Goal: Task Accomplishment & Management: Manage account settings

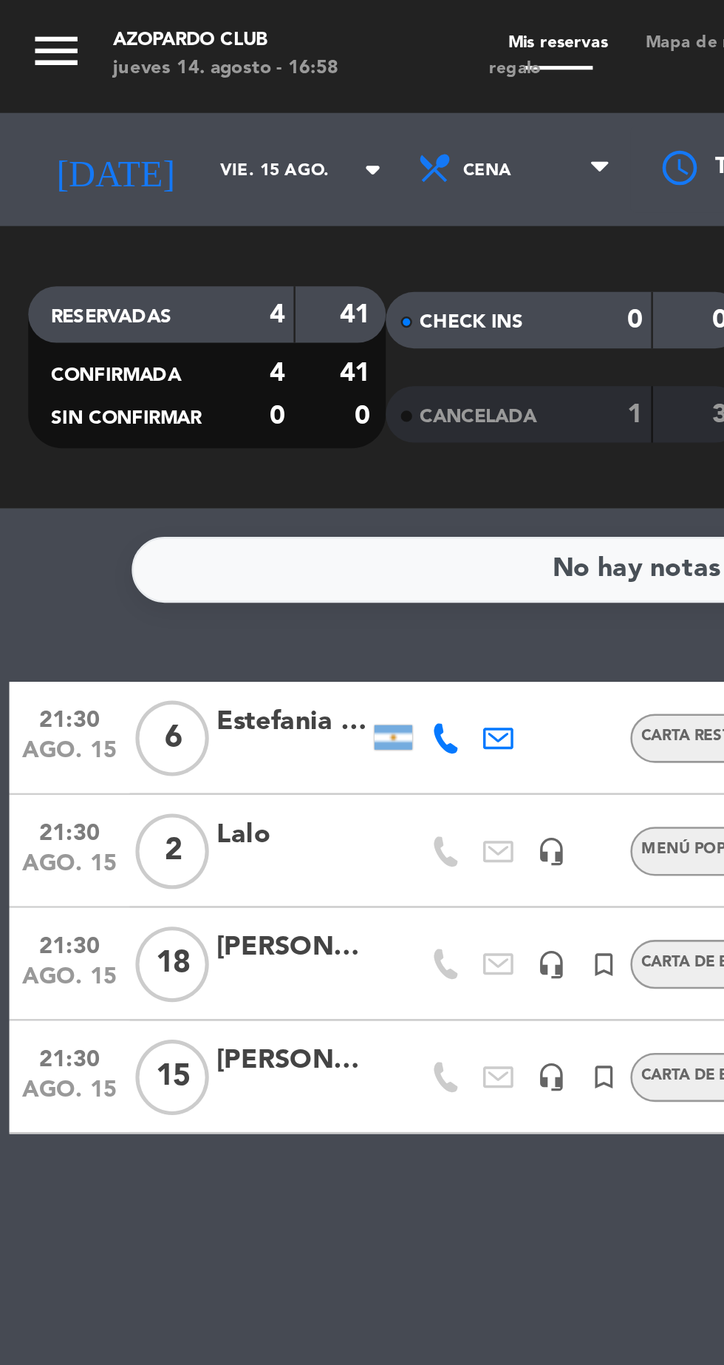
click at [79, 72] on input "vie. 15 ago." at bounding box center [125, 66] width 93 height 23
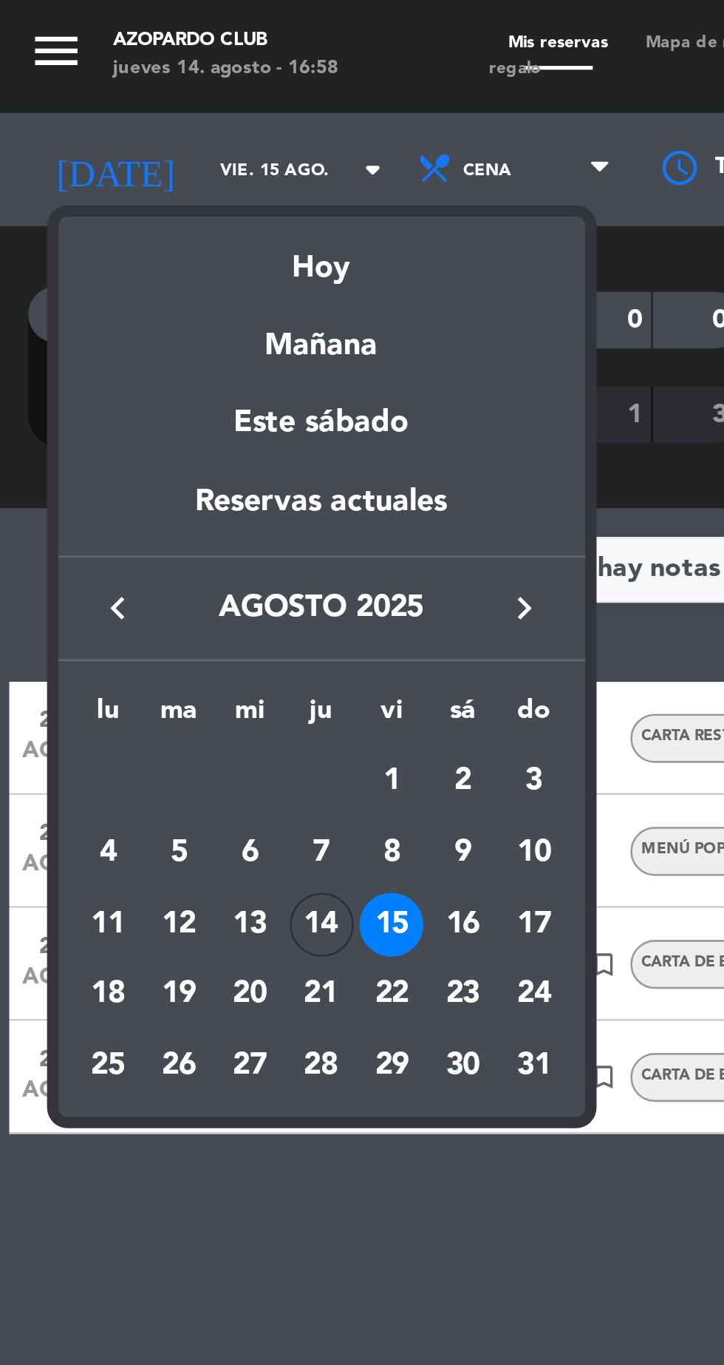
click at [124, 367] on div "14" at bounding box center [126, 362] width 25 height 25
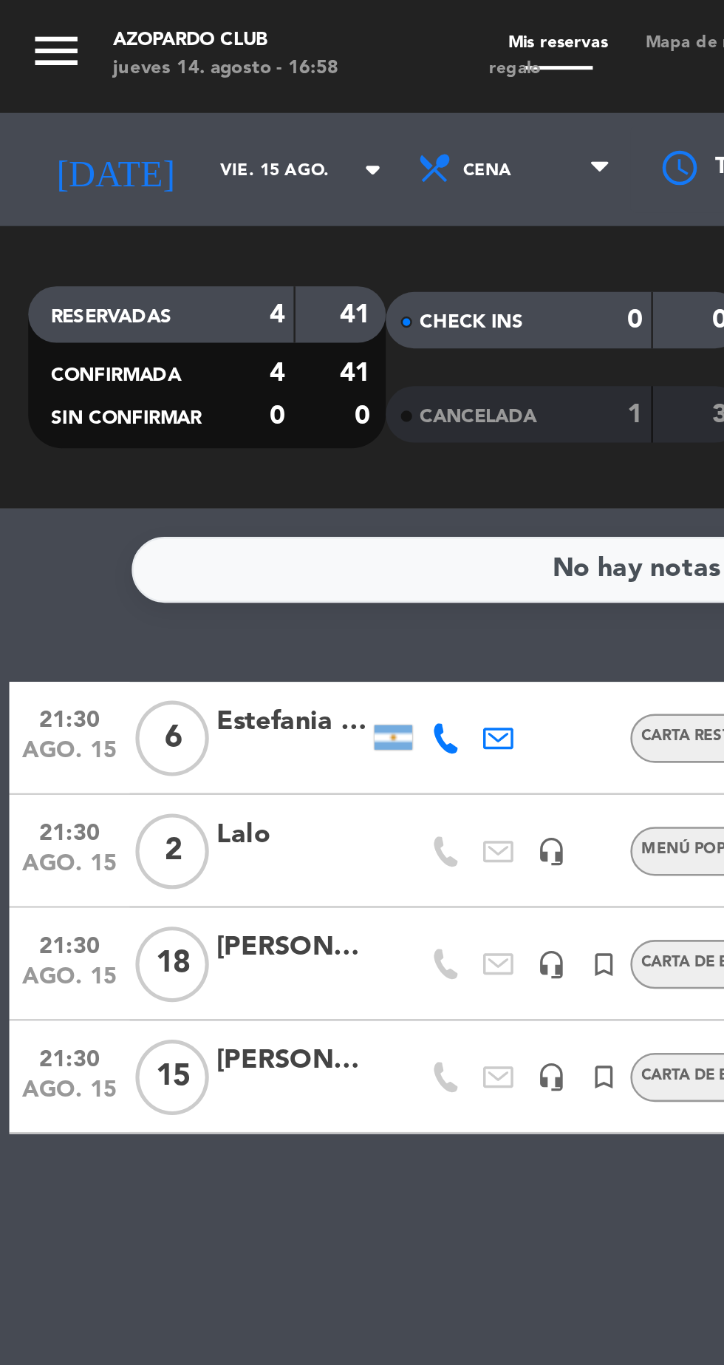
type input "jue. 14 ago."
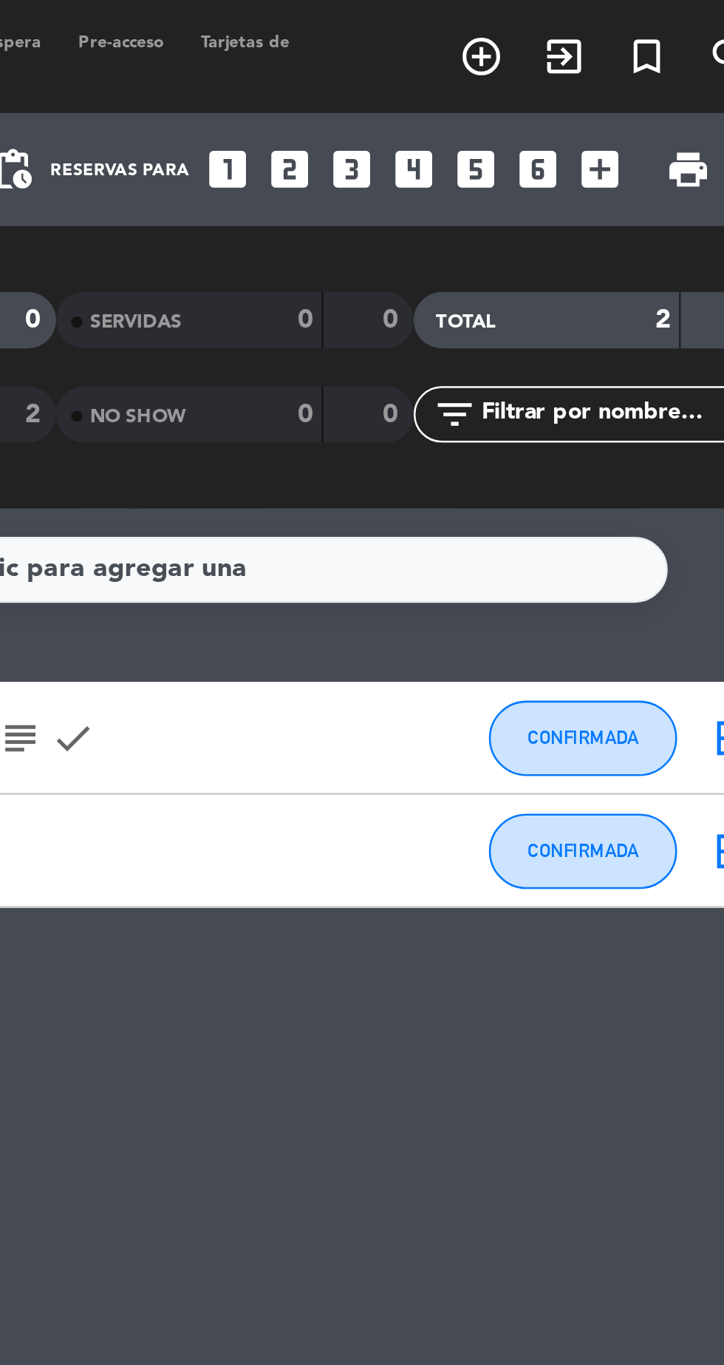
click at [624, 70] on icon "looks_6" at bounding box center [621, 66] width 19 height 19
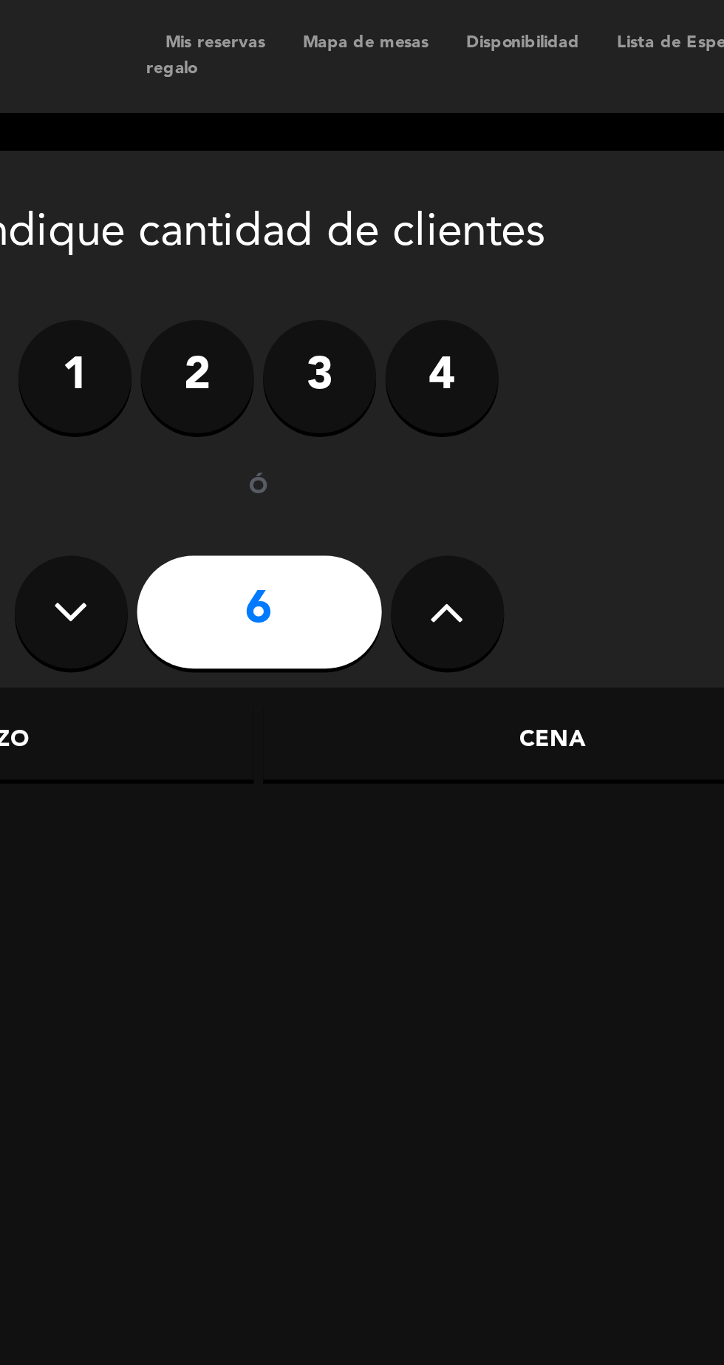
click at [374, 289] on div "Cena" at bounding box center [352, 291] width 228 height 30
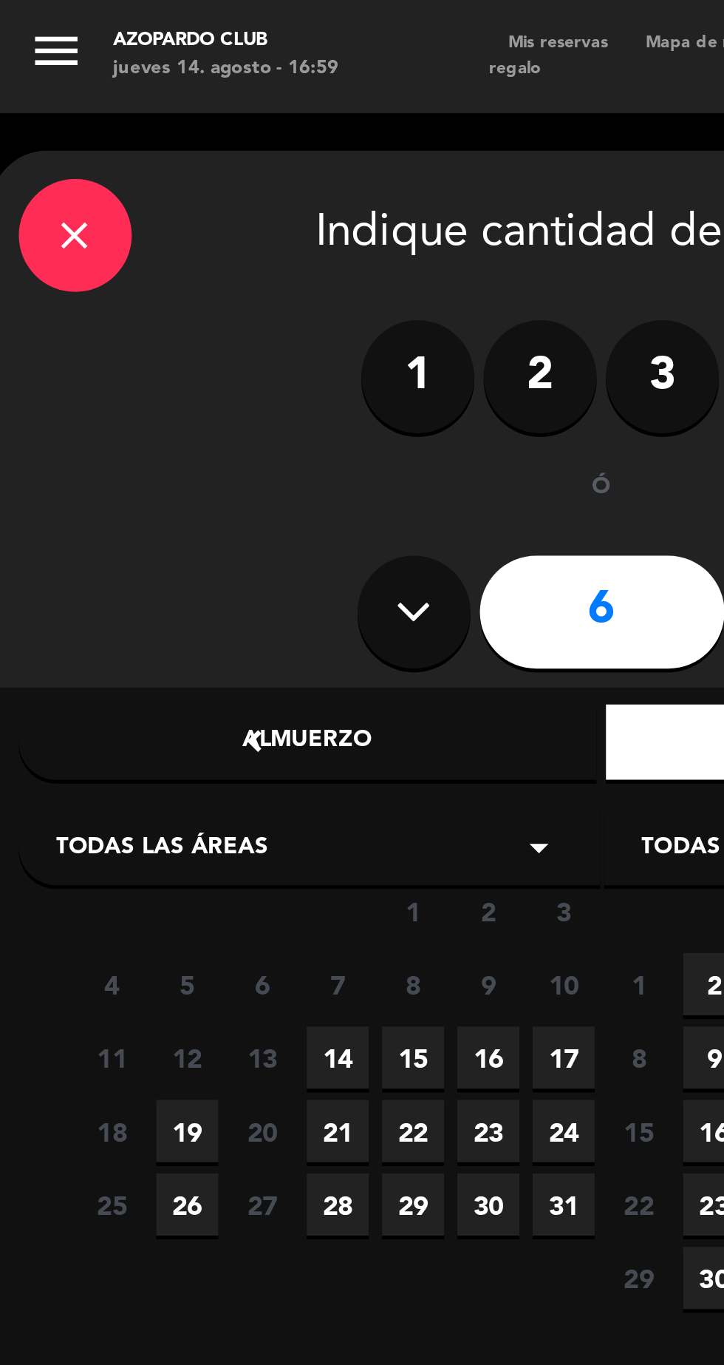
click at [128, 412] on span "14" at bounding box center [132, 415] width 24 height 24
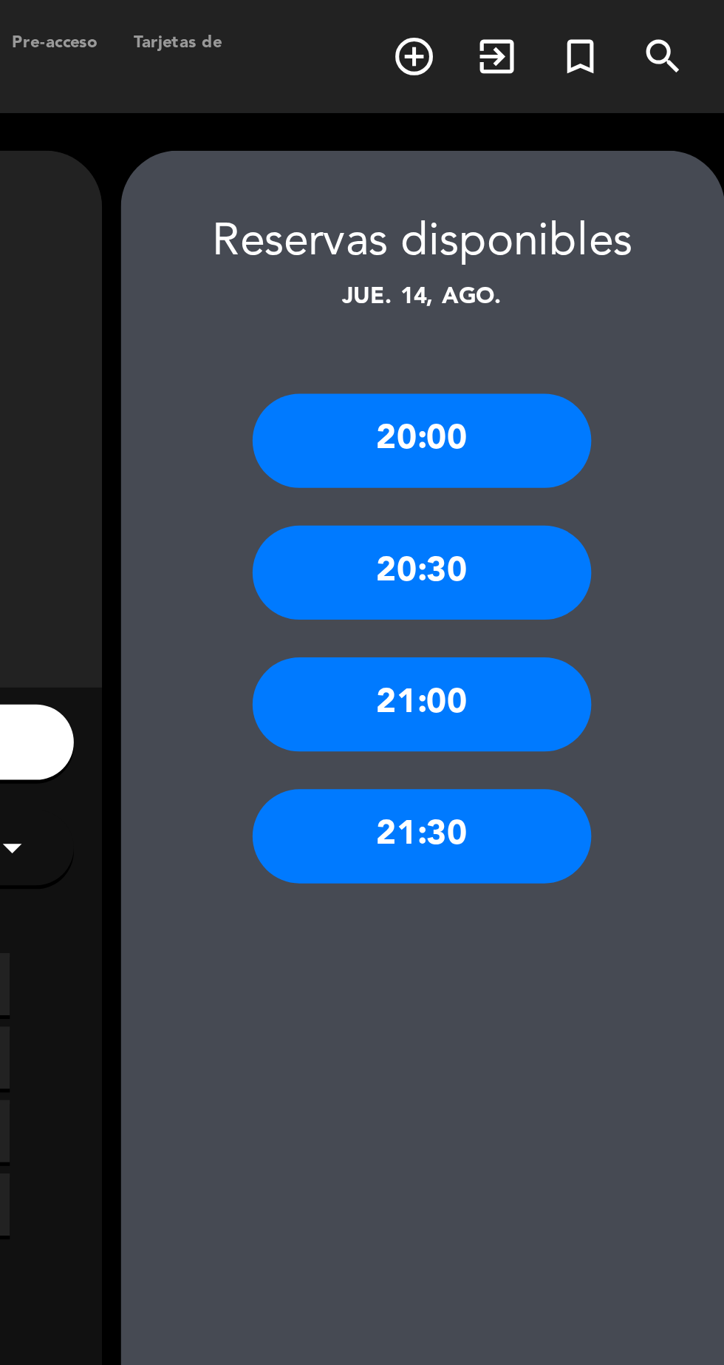
click at [640, 336] on div "21:30" at bounding box center [602, 328] width 133 height 37
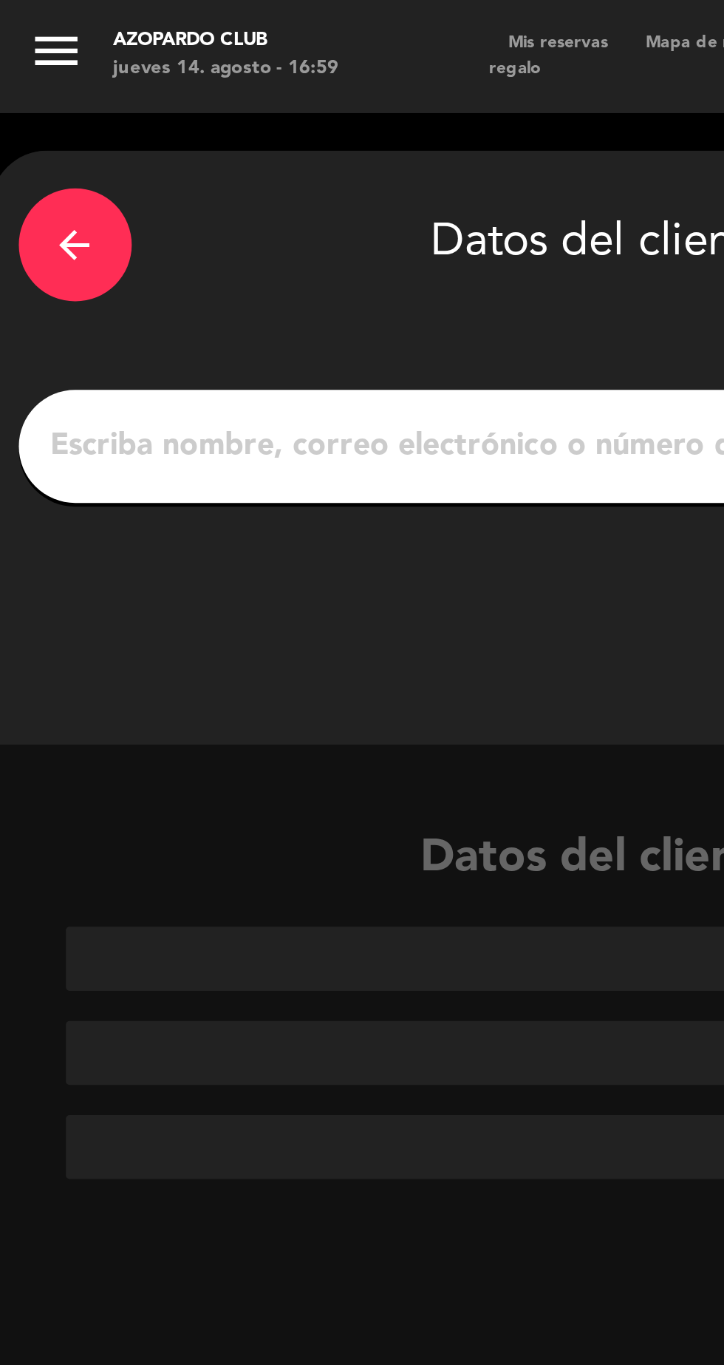
click at [41, 174] on input "1" at bounding box center [236, 175] width 436 height 21
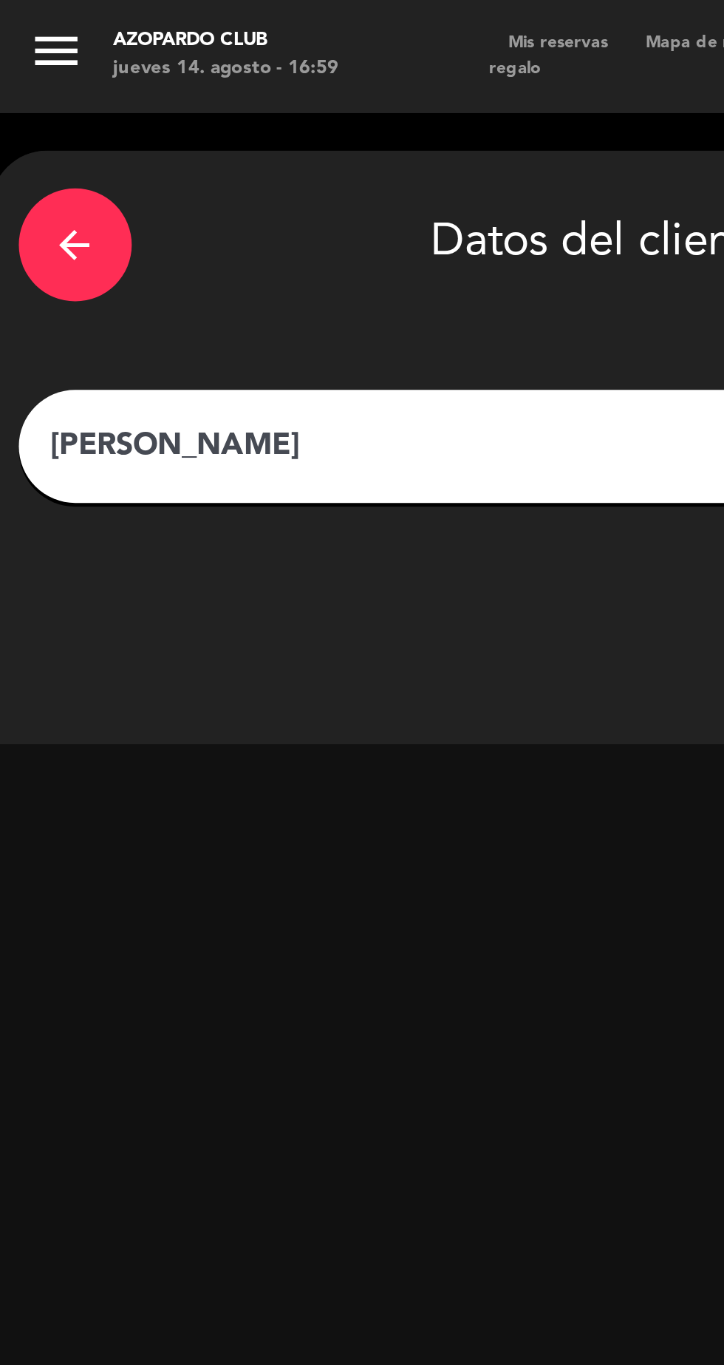
type input "[PERSON_NAME]"
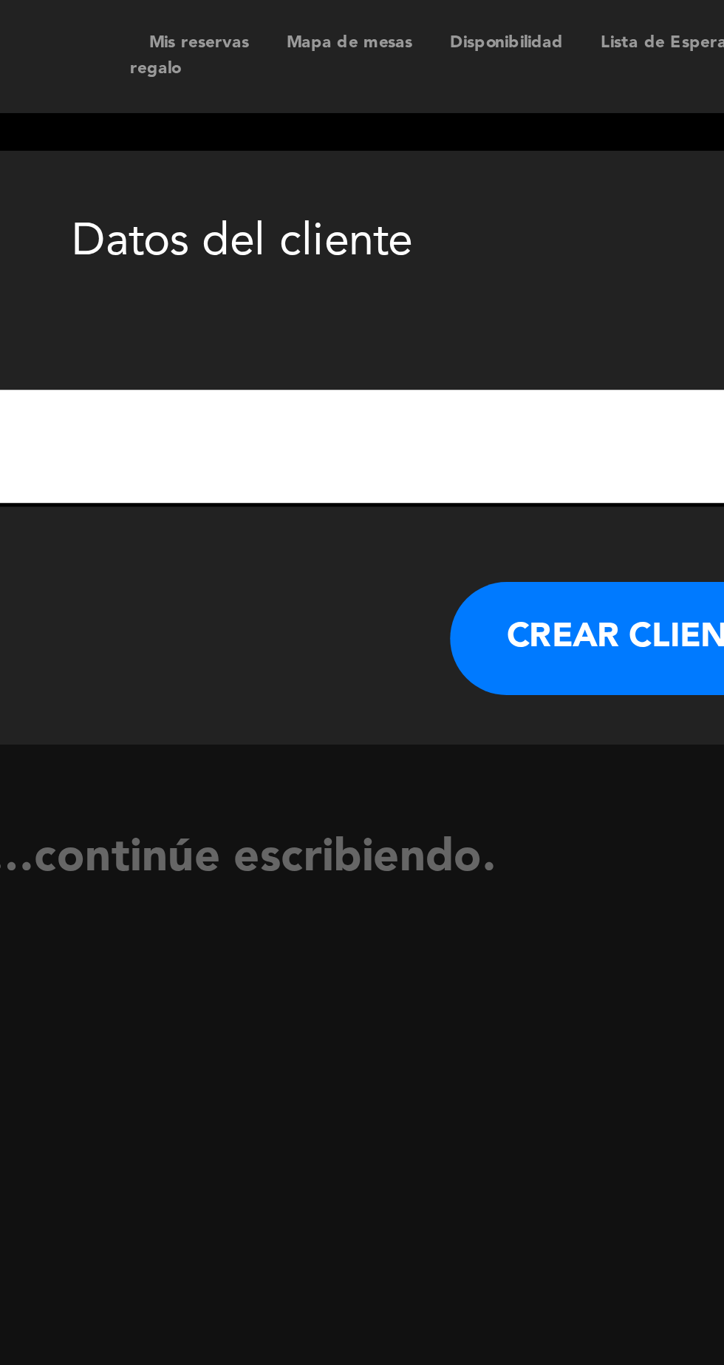
click at [387, 247] on button "CREAR CLIENTE" at bounding box center [392, 250] width 148 height 44
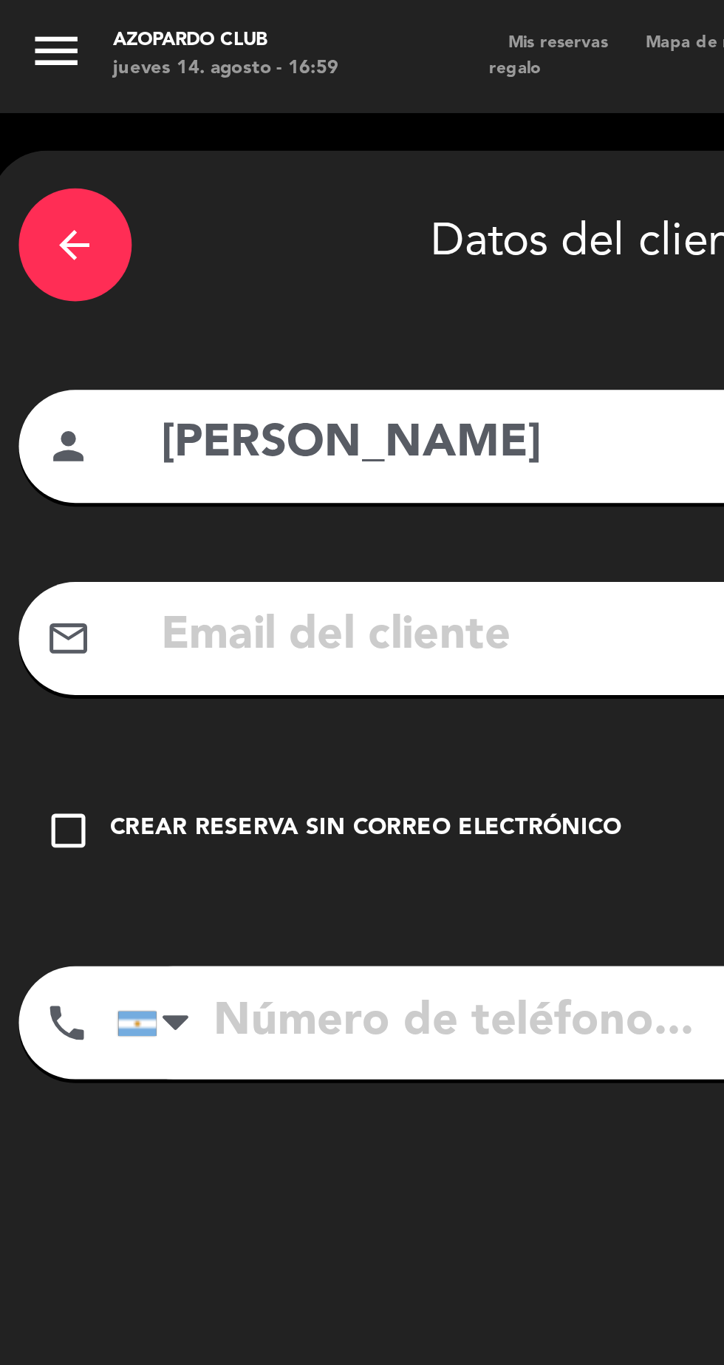
click at [27, 322] on icon "check_box_outline_blank" at bounding box center [27, 326] width 18 height 18
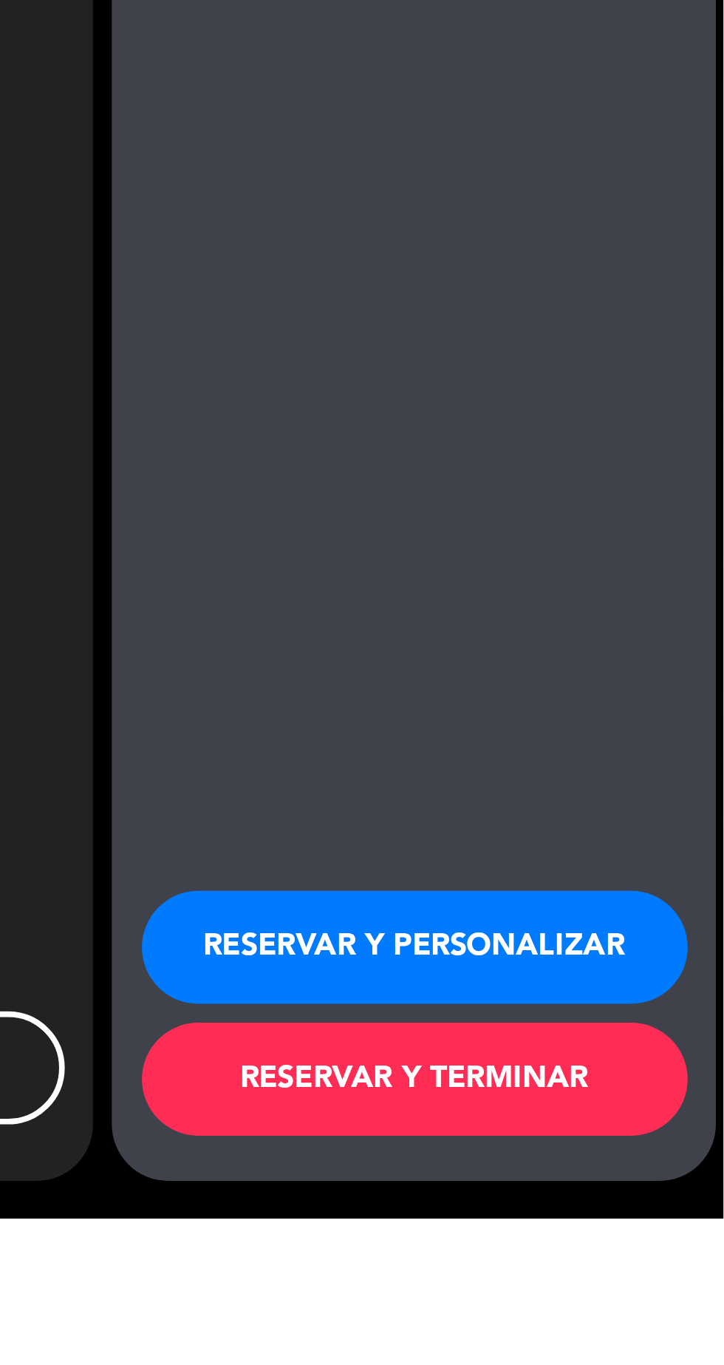
click at [608, 1280] on button "RESERVAR Y PERSONALIZAR" at bounding box center [603, 1258] width 214 height 44
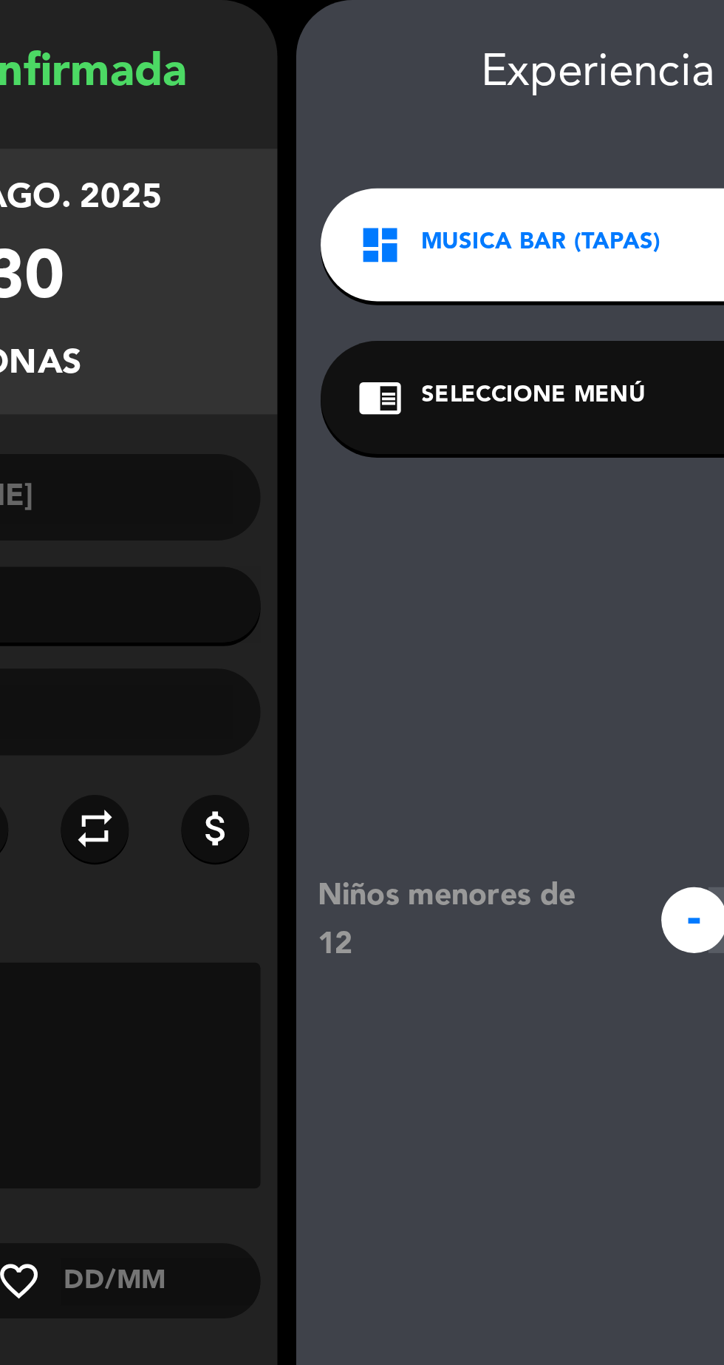
click at [384, 225] on div "chrome_reader_mode Seleccione Menú arrow_drop_down" at bounding box center [359, 215] width 218 height 44
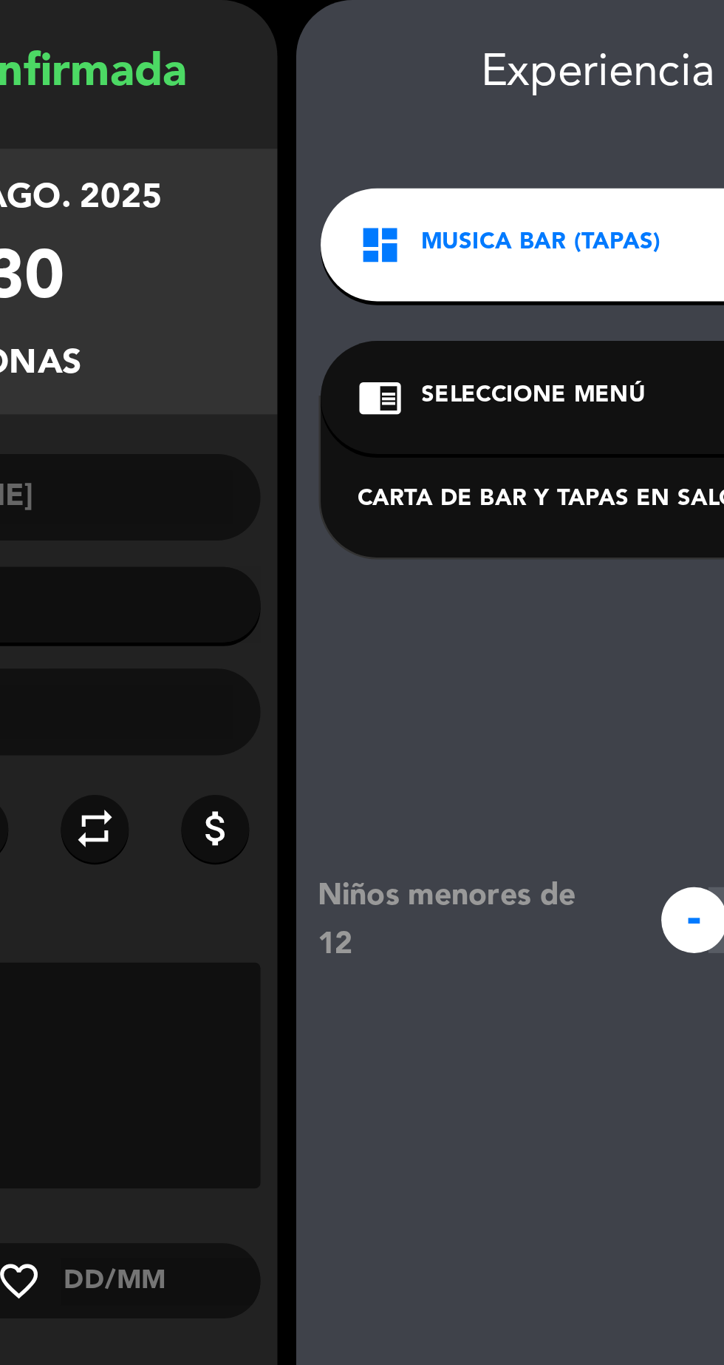
click at [364, 259] on div "CARTA DE BAR Y TAPAS EN SALON MUSIC BAR" at bounding box center [359, 255] width 189 height 15
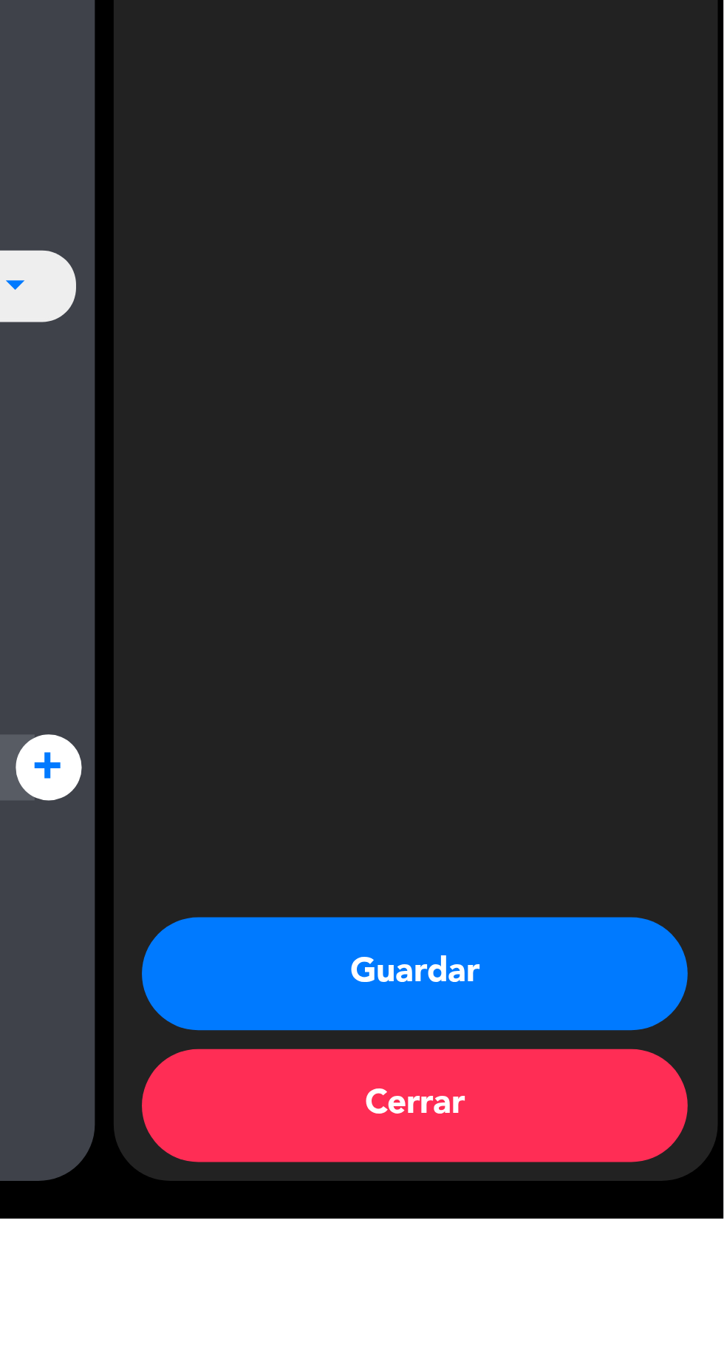
click at [623, 1291] on button "Guardar" at bounding box center [603, 1268] width 214 height 44
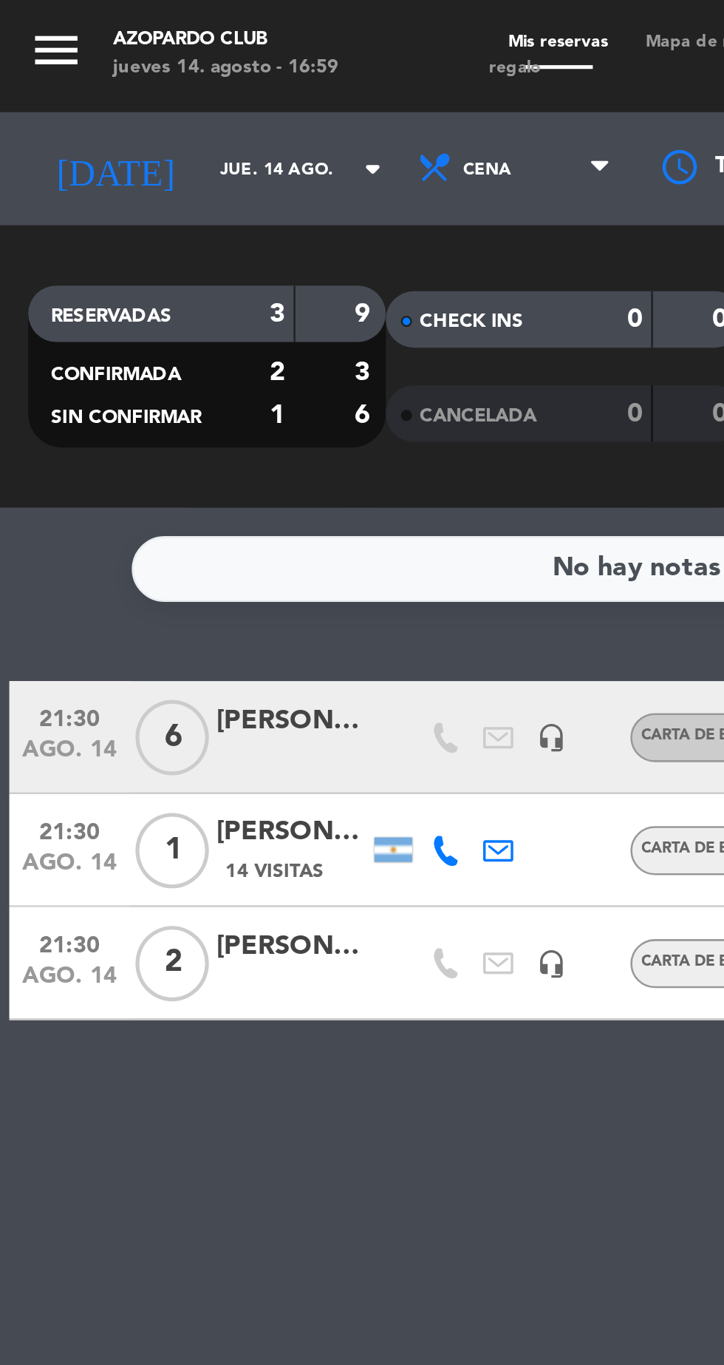
click at [118, 389] on div at bounding box center [114, 387] width 59 height 12
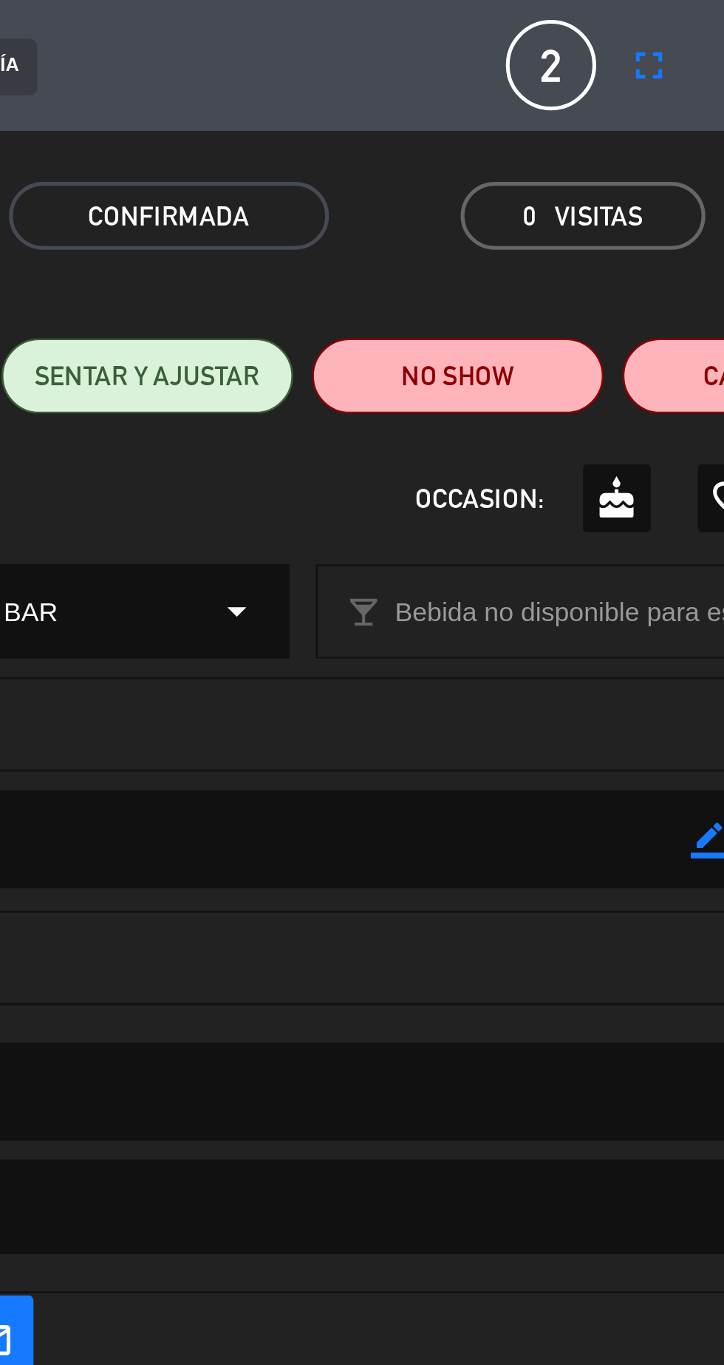
click at [498, 31] on button "fullscreen" at bounding box center [498, 26] width 27 height 27
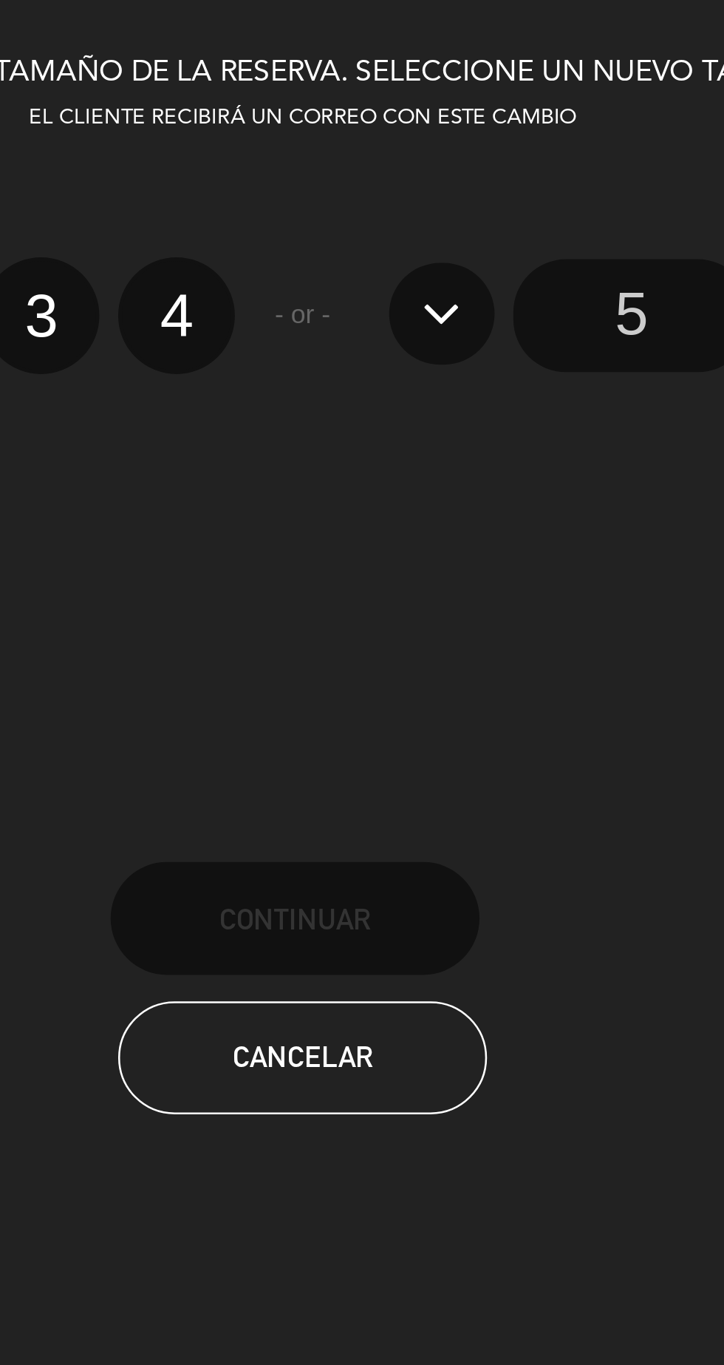
click at [316, 134] on label "4" at bounding box center [313, 124] width 46 height 46
click at [316, 116] on input "4" at bounding box center [311, 111] width 10 height 10
radio input "true"
radio input "false"
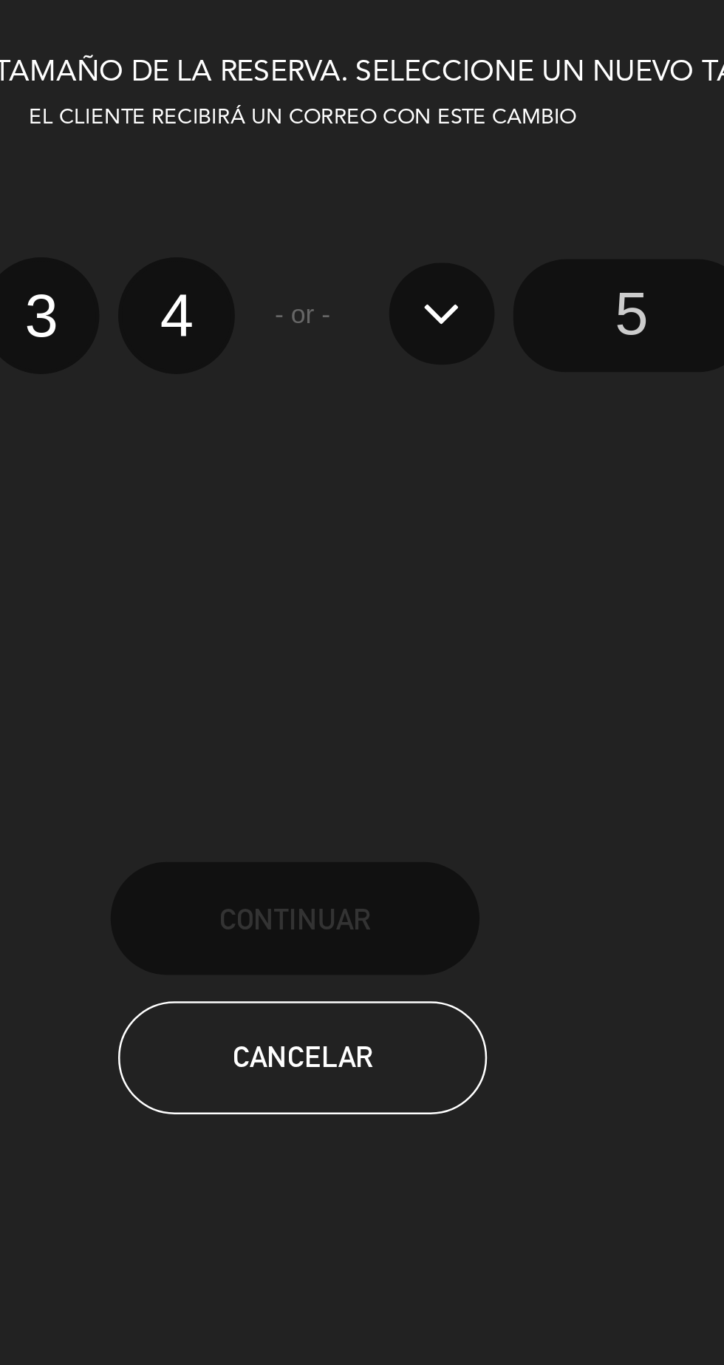
radio input "false"
radio input "true"
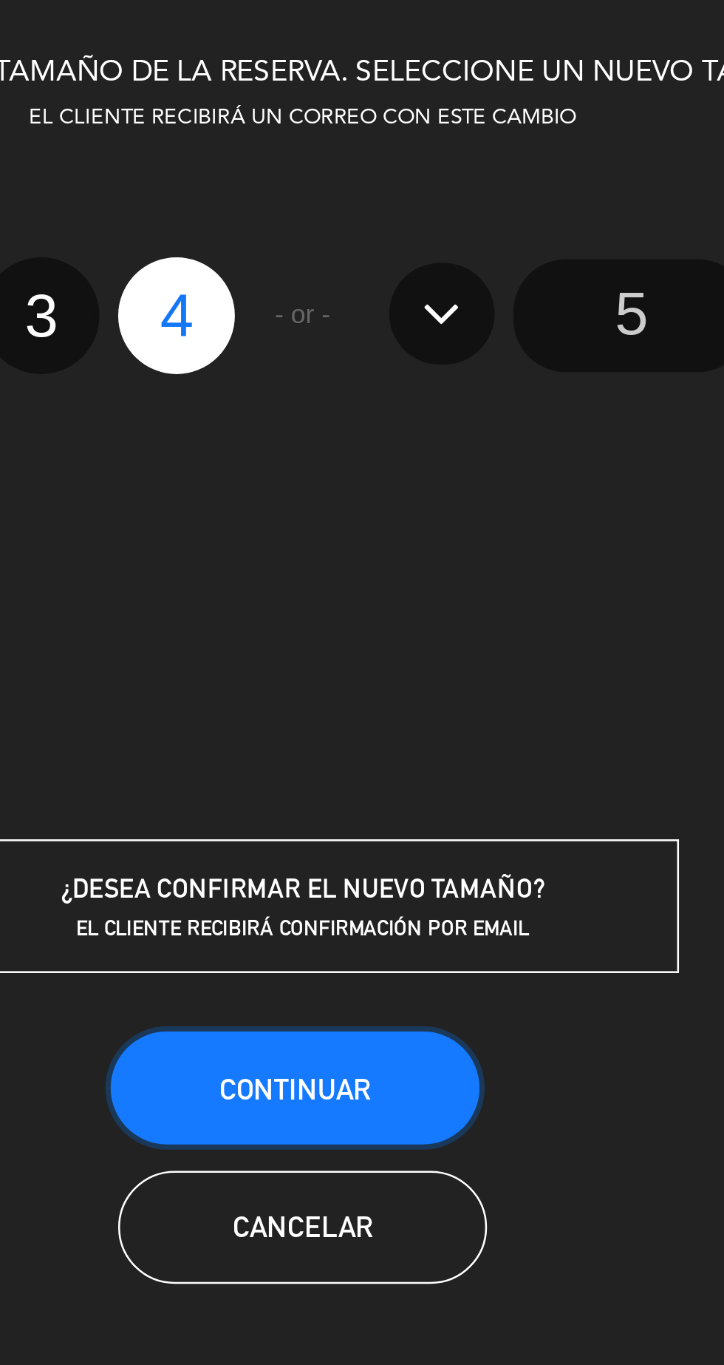
click at [409, 433] on button "Continuar" at bounding box center [359, 427] width 145 height 44
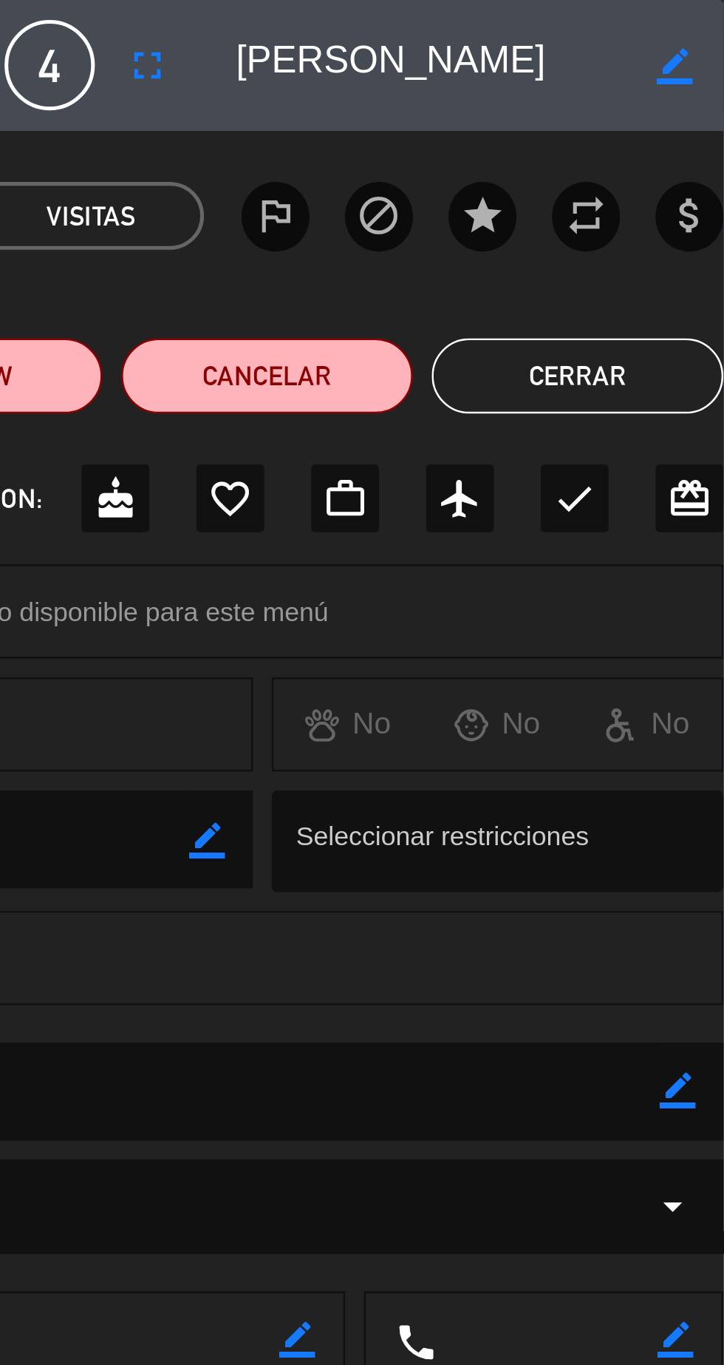
click at [704, 31] on icon "border_color" at bounding box center [706, 26] width 14 height 14
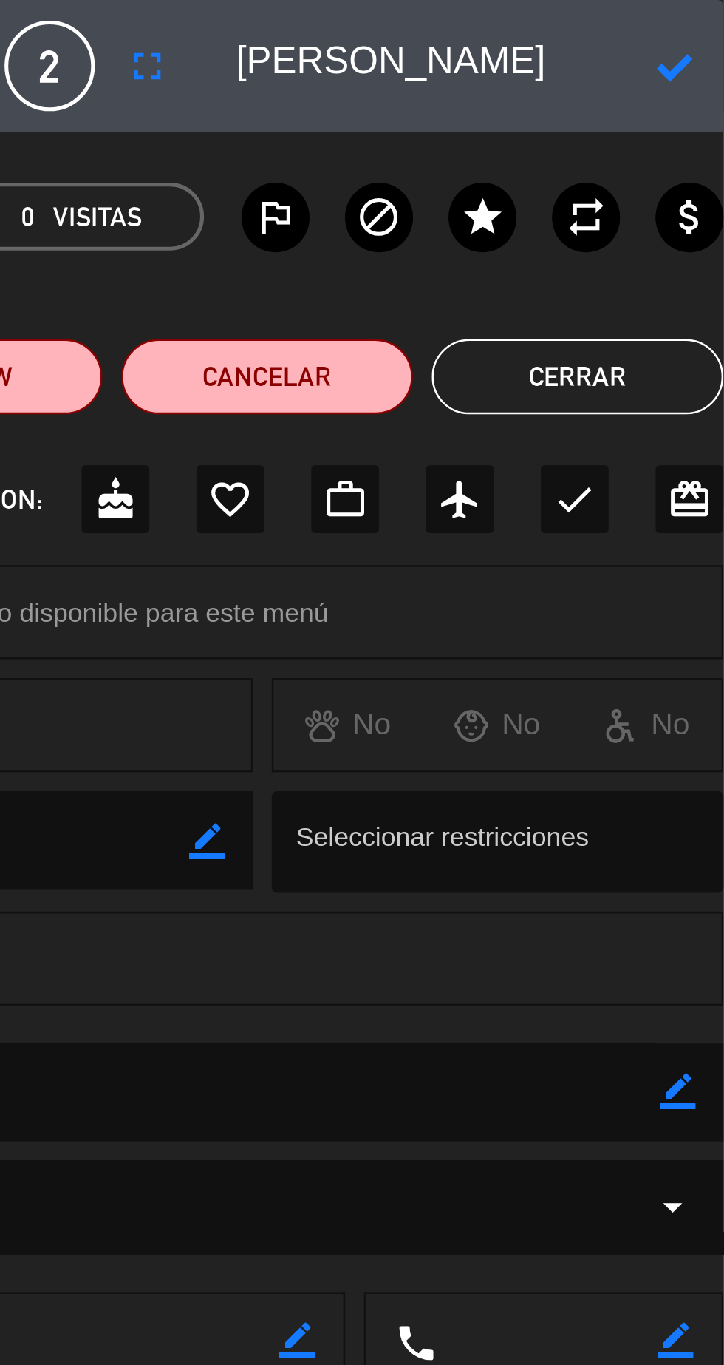
click at [682, 152] on button "Cerrar" at bounding box center [667, 148] width 115 height 30
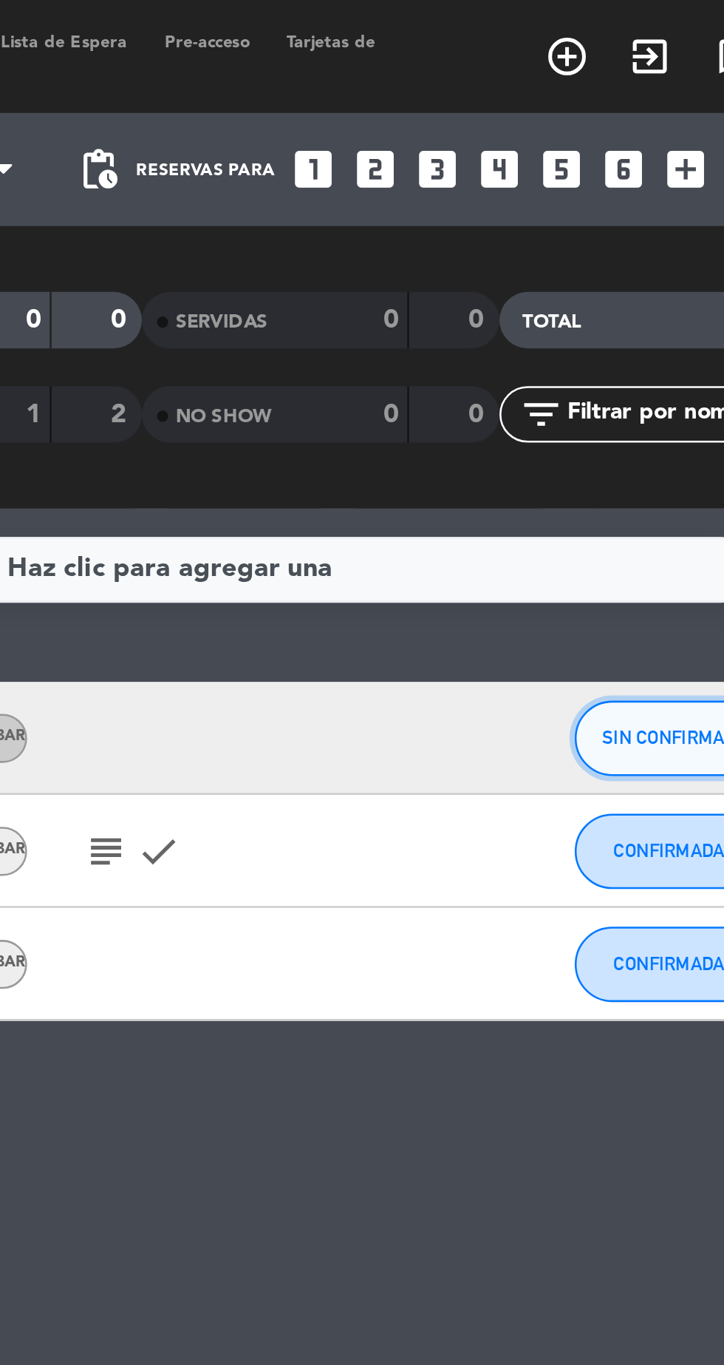
click at [638, 290] on span "SIN CONFIRMAR" at bounding box center [640, 289] width 52 height 8
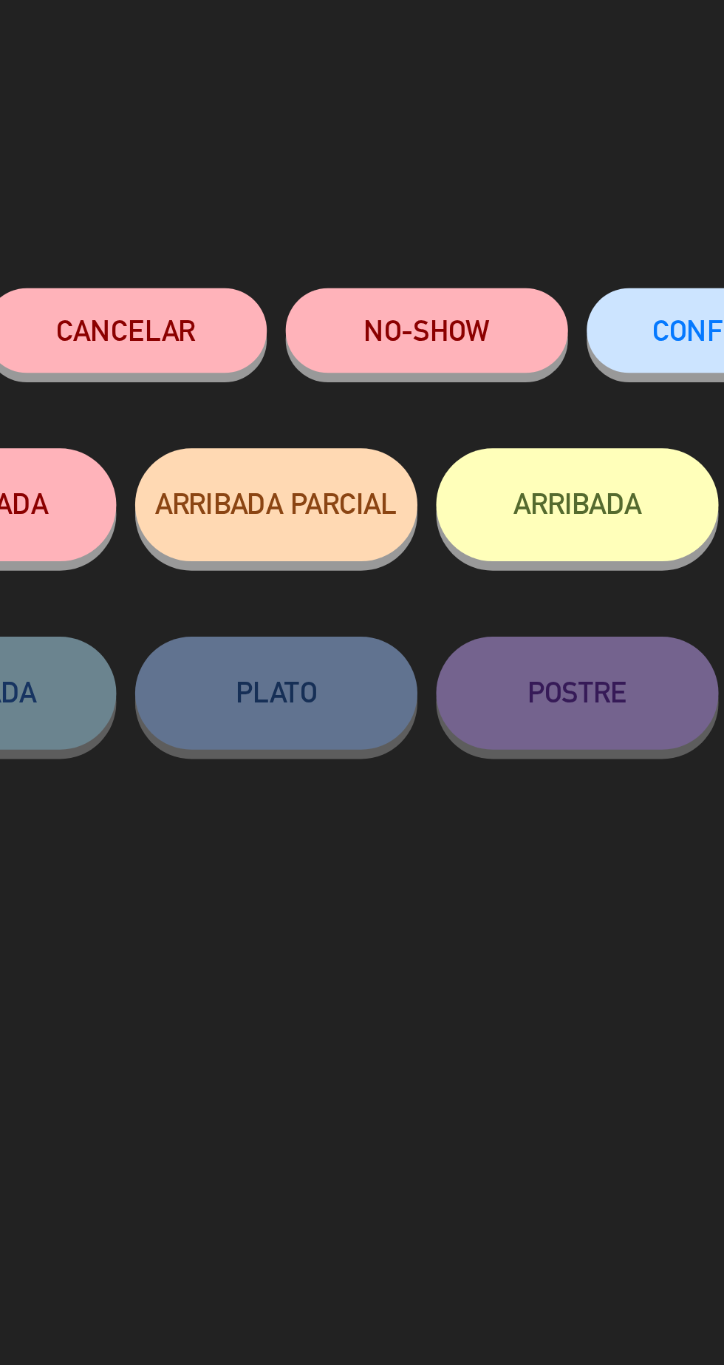
click at [402, 115] on button "CONFIRMAR" at bounding box center [421, 129] width 111 height 33
